Goal: Information Seeking & Learning: Learn about a topic

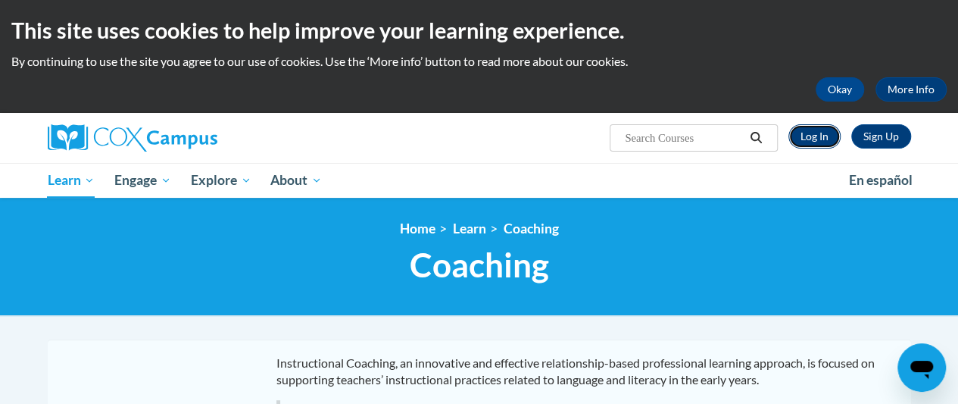
click at [830, 136] on link "Log In" at bounding box center [814, 136] width 52 height 24
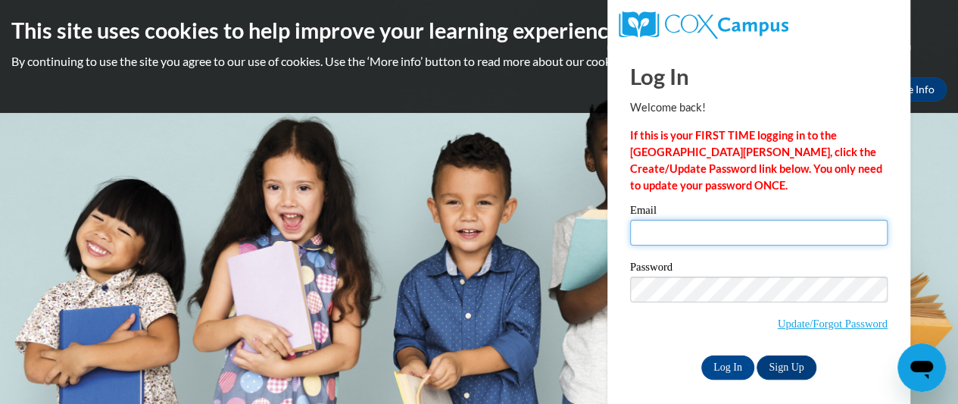
click at [698, 229] on input "Email" at bounding box center [758, 233] width 257 height 26
type input "janrbonds@yahoo.com"
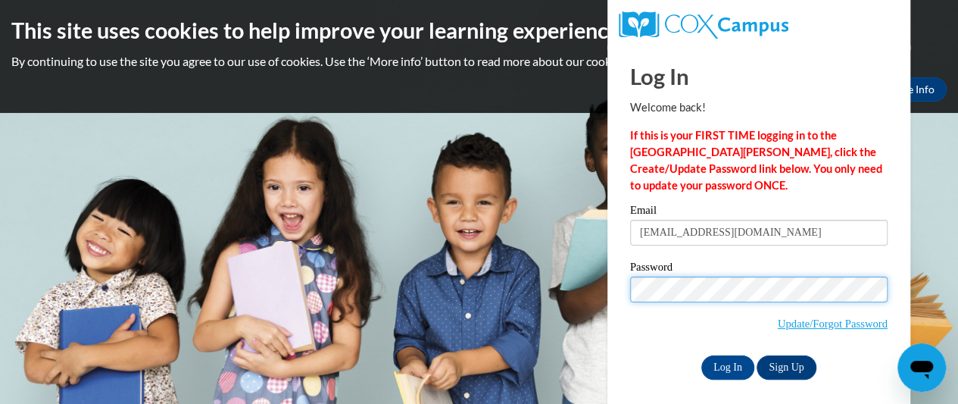
click at [701, 355] on input "Log In" at bounding box center [727, 367] width 53 height 24
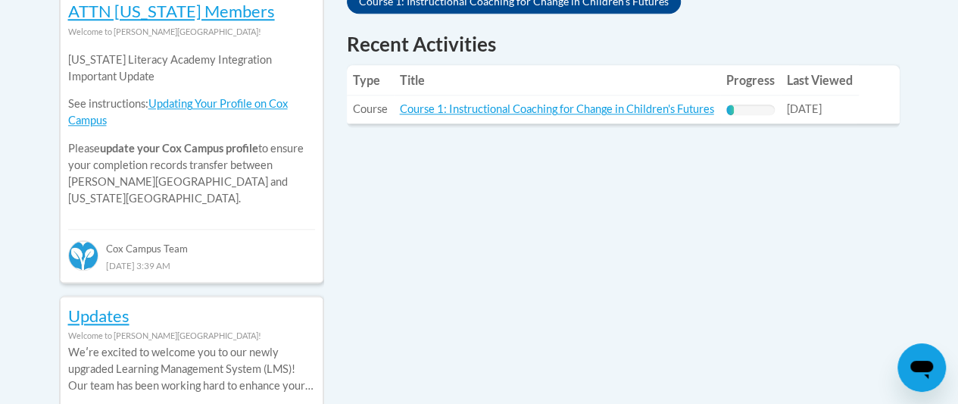
scroll to position [606, 0]
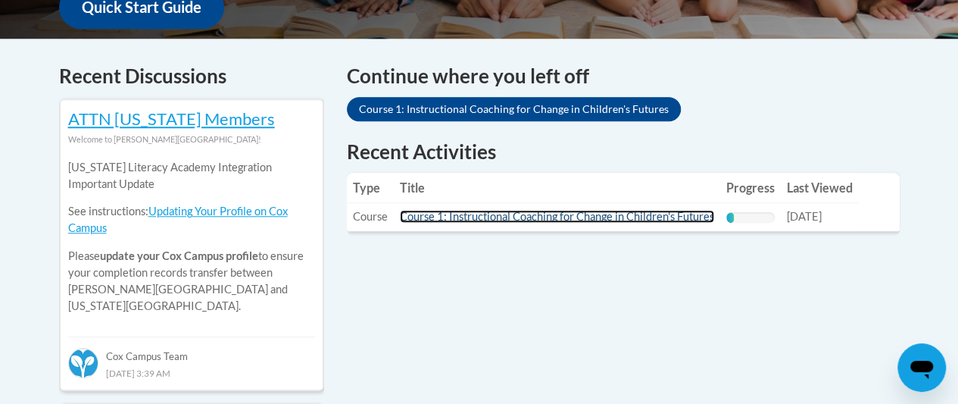
click at [525, 219] on link "Course 1: Instructional Coaching for Change in Children's Futures" at bounding box center [557, 216] width 314 height 13
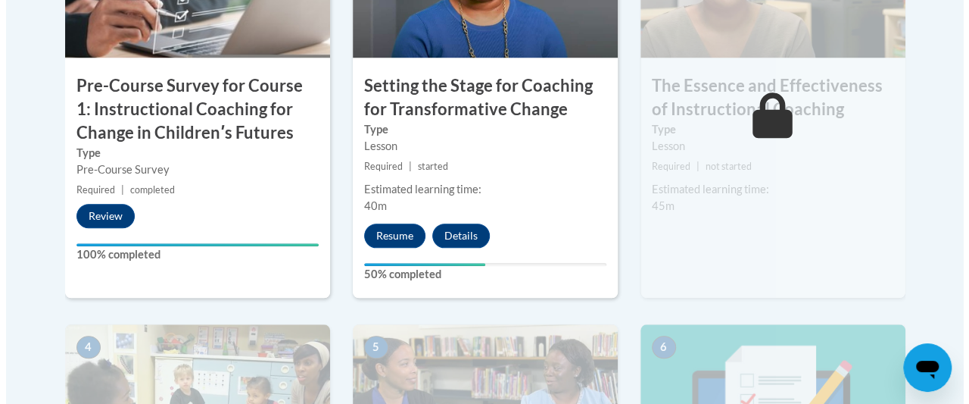
scroll to position [757, 0]
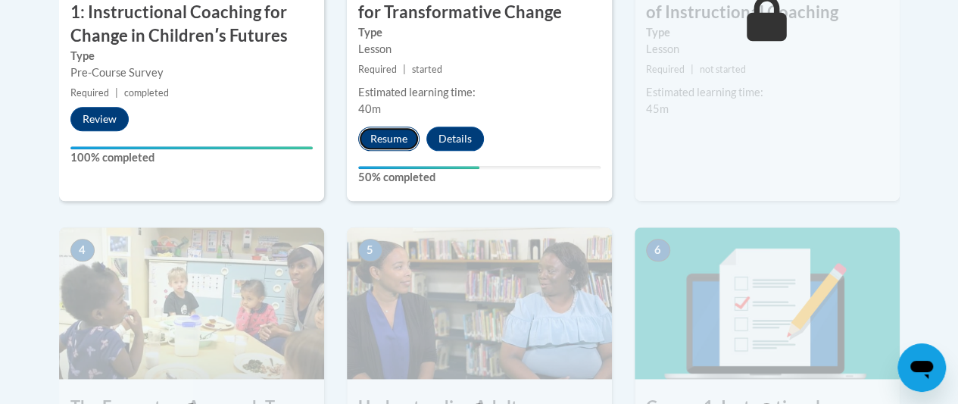
click at [399, 133] on button "Resume" at bounding box center [388, 138] width 61 height 24
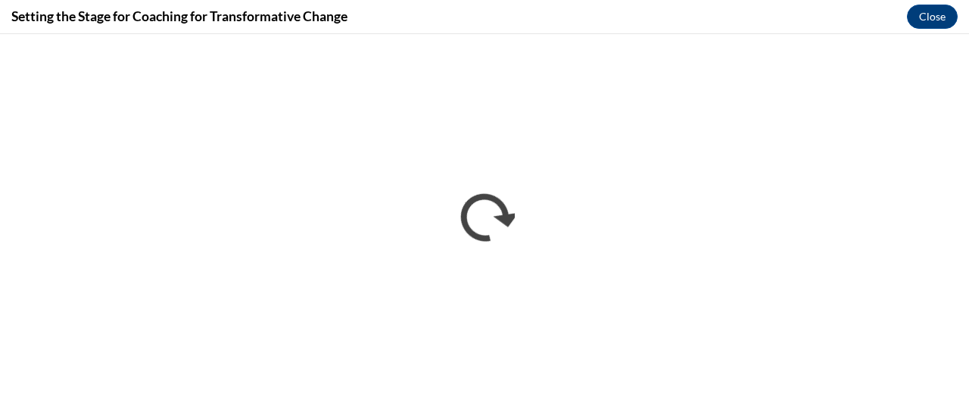
scroll to position [0, 0]
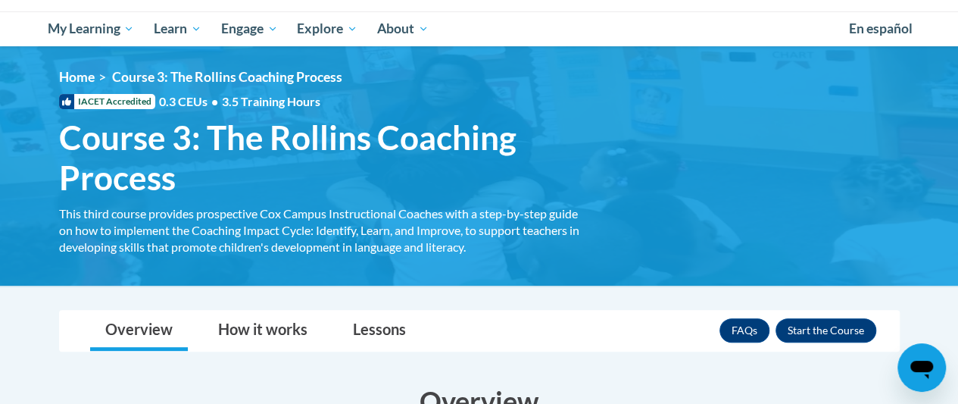
scroll to position [52, 0]
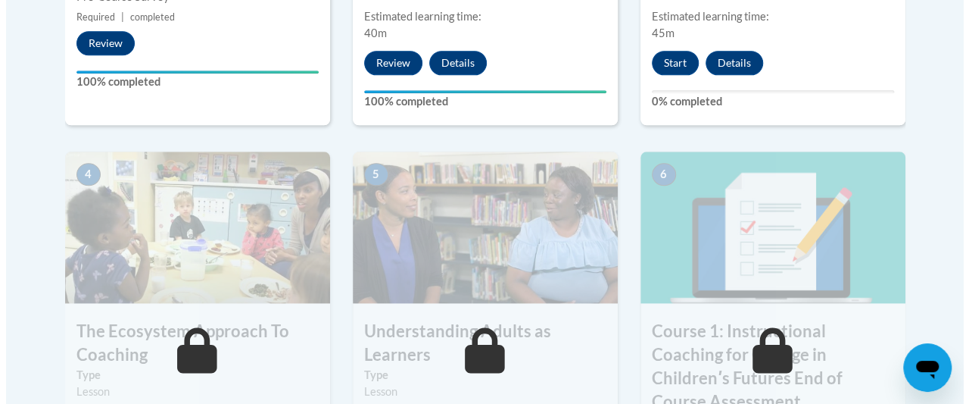
scroll to position [833, 0]
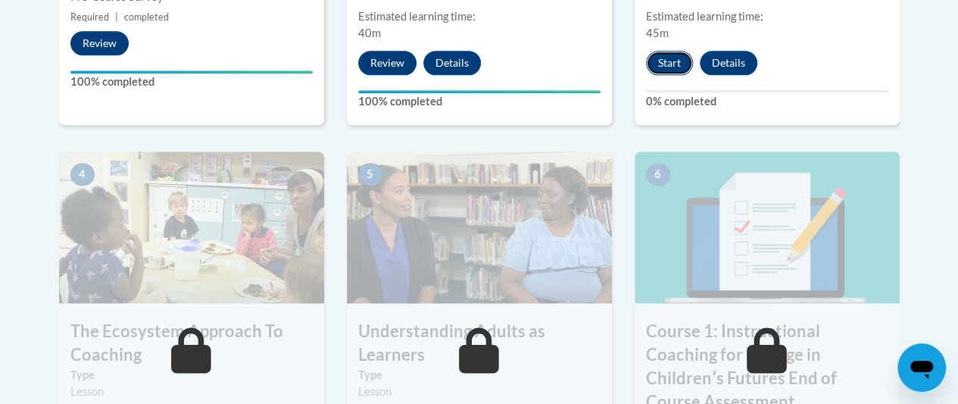
click at [686, 60] on button "Start" at bounding box center [669, 63] width 47 height 24
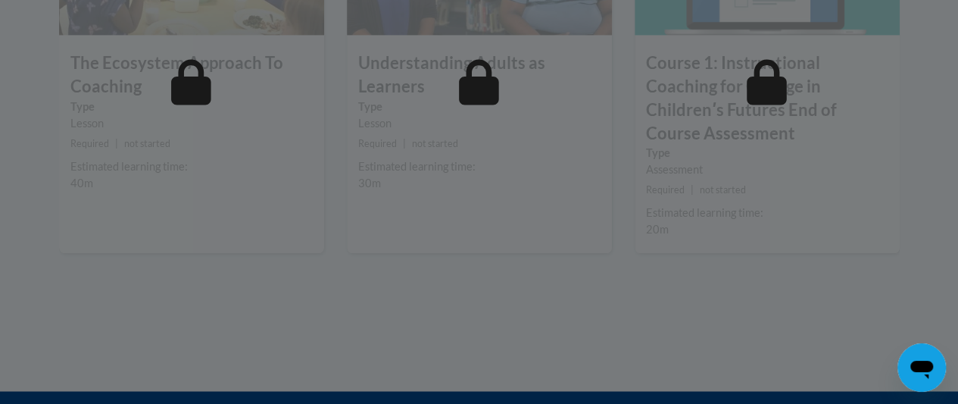
scroll to position [1108, 0]
